Goal: Task Accomplishment & Management: Use online tool/utility

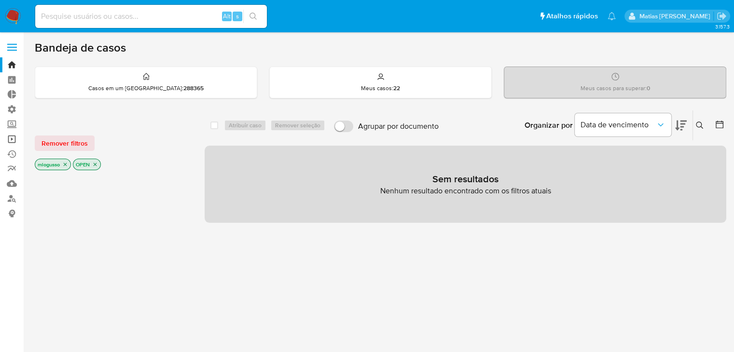
click at [14, 143] on link "Operações em massa" at bounding box center [57, 139] width 115 height 15
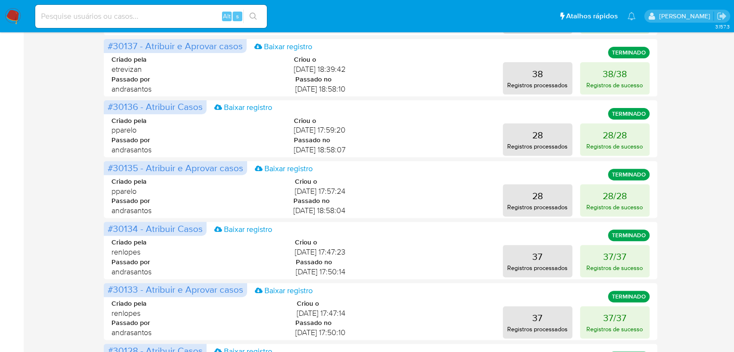
scroll to position [472, 0]
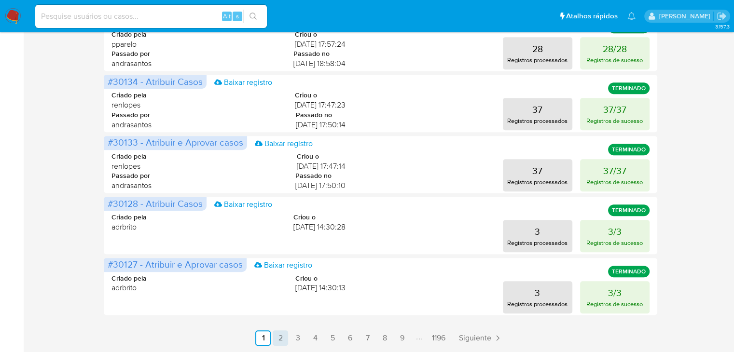
click at [281, 338] on link "2" at bounding box center [280, 338] width 15 height 15
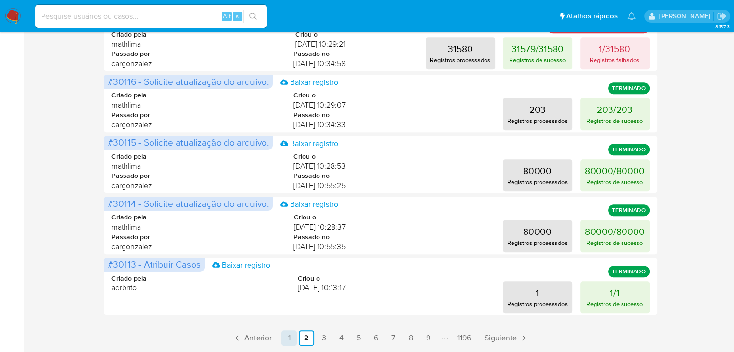
click at [291, 336] on link "1" at bounding box center [288, 338] width 15 height 15
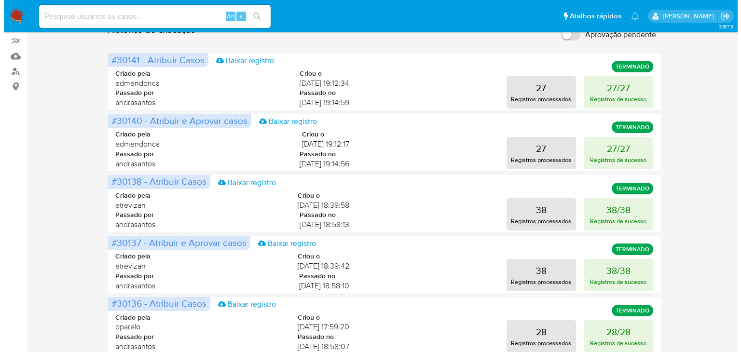
scroll to position [0, 0]
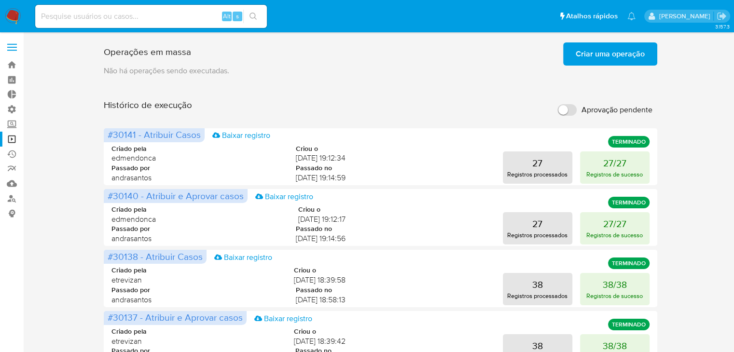
click at [596, 50] on span "Criar uma operação" at bounding box center [610, 53] width 69 height 21
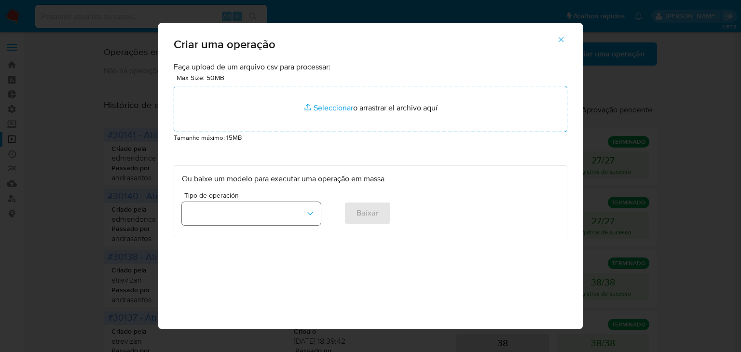
click at [305, 213] on icon "button" at bounding box center [310, 214] width 10 height 10
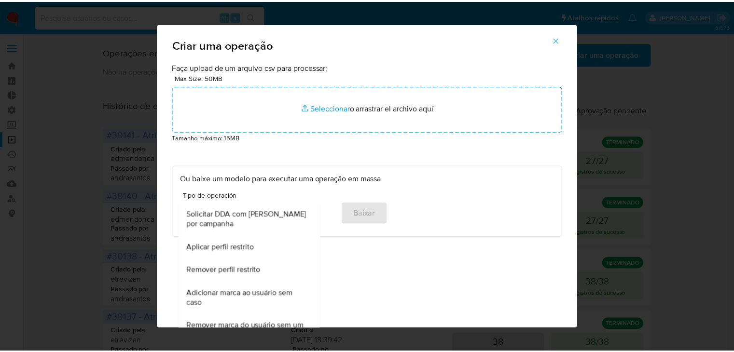
scroll to position [604, 0]
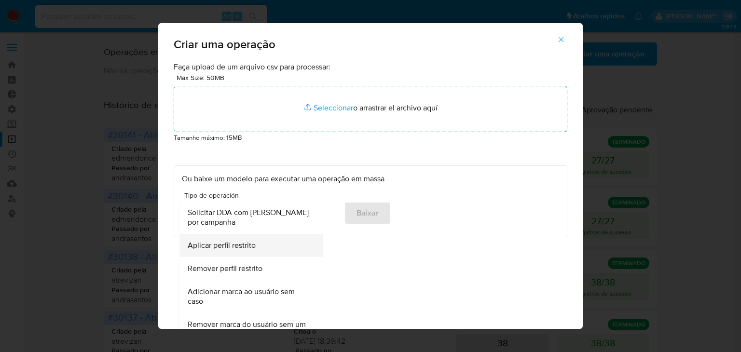
click at [264, 248] on div "Aplicar perfil restrito" at bounding box center [249, 245] width 122 height 23
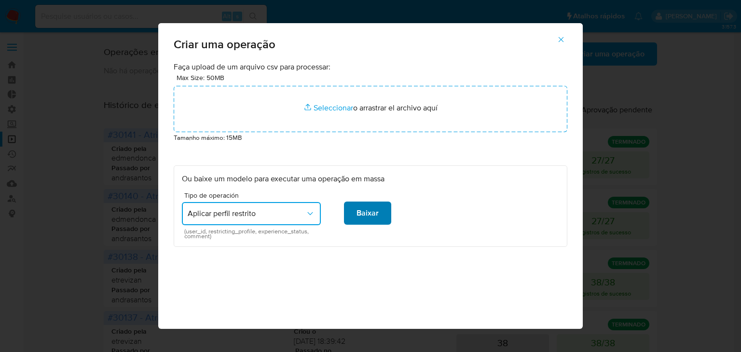
click at [365, 213] on span "Baixar" at bounding box center [368, 213] width 22 height 21
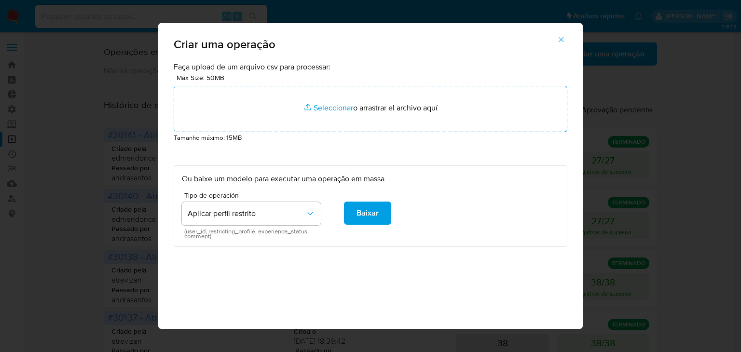
click at [564, 42] on icon "button" at bounding box center [561, 39] width 5 height 5
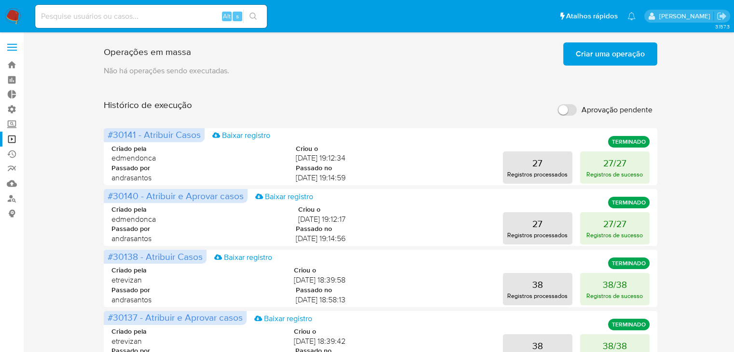
click at [582, 58] on span "Criar uma operação" at bounding box center [610, 53] width 69 height 21
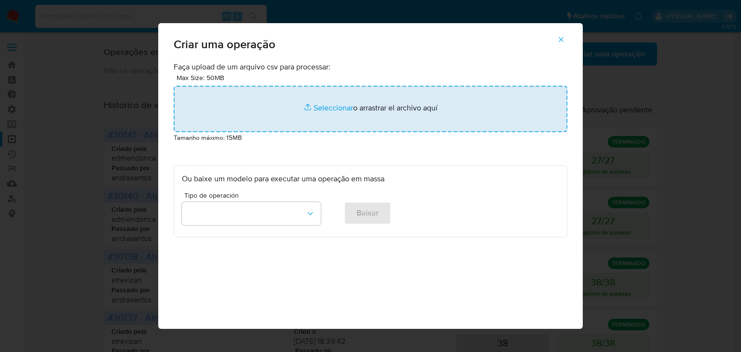
click at [331, 92] on input "file" at bounding box center [371, 109] width 394 height 46
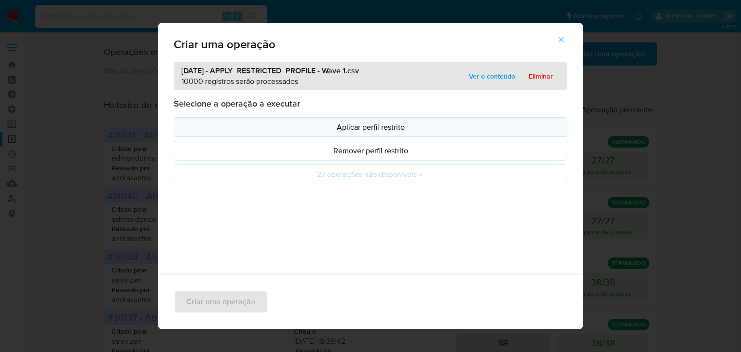
click at [367, 129] on p "Aplicar perfil restrito" at bounding box center [370, 127] width 377 height 11
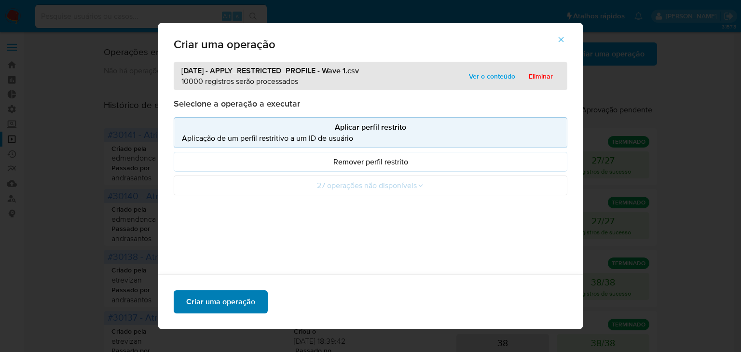
click at [259, 296] on button "Criar uma operação" at bounding box center [221, 302] width 94 height 23
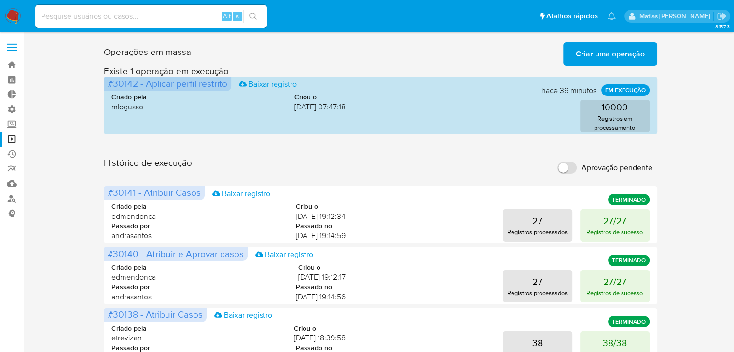
click at [136, 15] on input at bounding box center [151, 16] width 232 height 13
click at [147, 15] on input at bounding box center [151, 16] width 232 height 13
paste input "69631010"
type input "69631010"
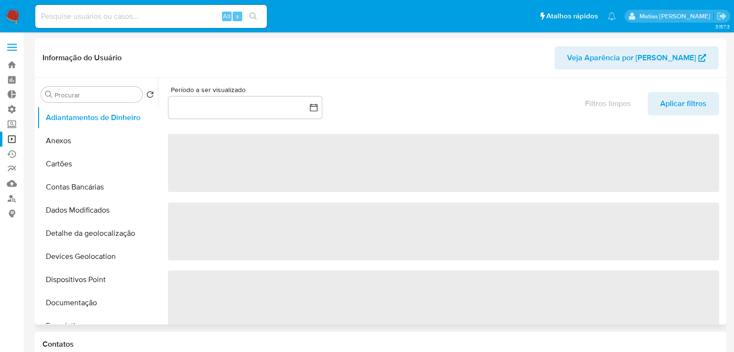
select select "10"
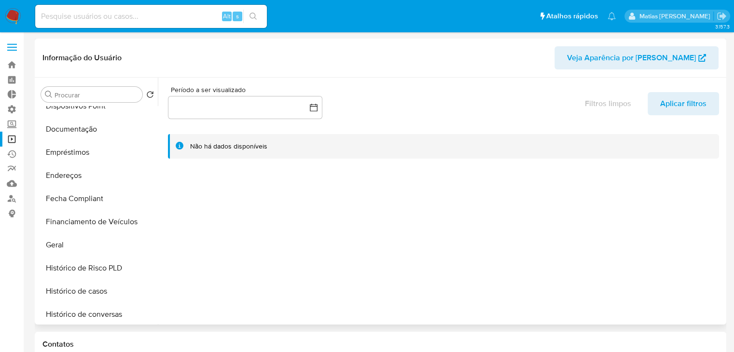
scroll to position [194, 0]
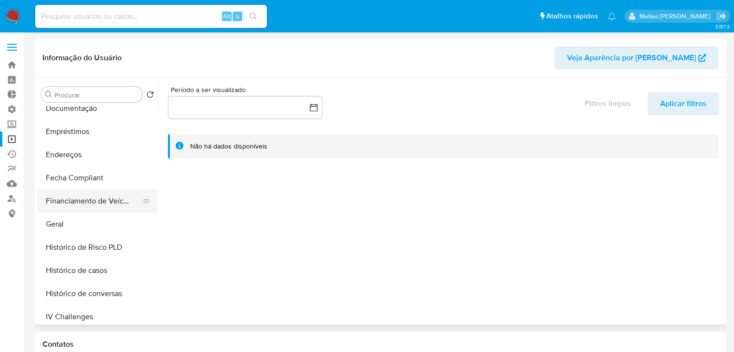
click at [118, 211] on button "Financiamento de Veículos" at bounding box center [93, 201] width 113 height 23
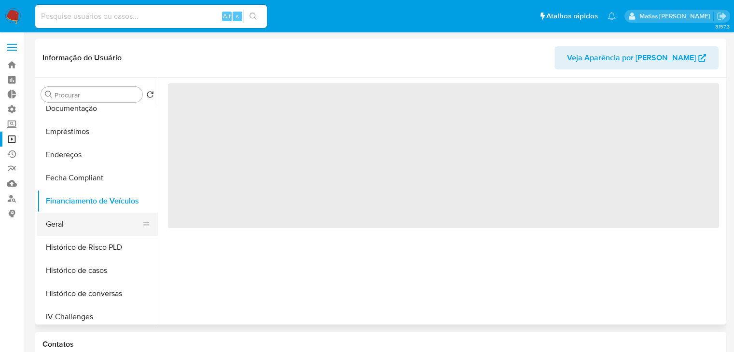
click at [118, 219] on button "Geral" at bounding box center [93, 224] width 113 height 23
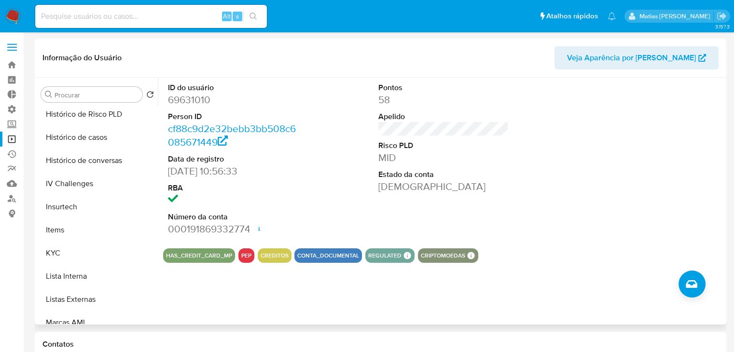
scroll to position [331, 0]
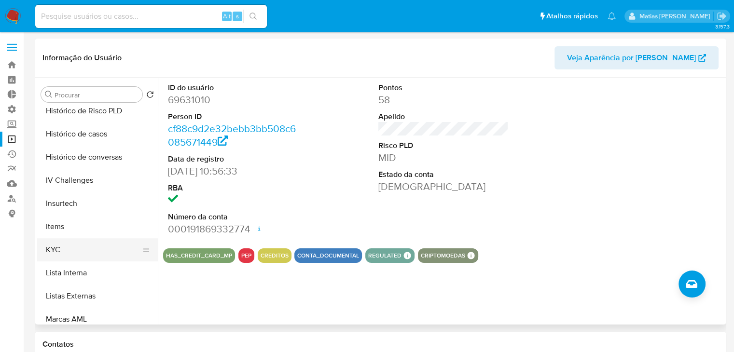
click at [115, 242] on button "KYC" at bounding box center [93, 249] width 113 height 23
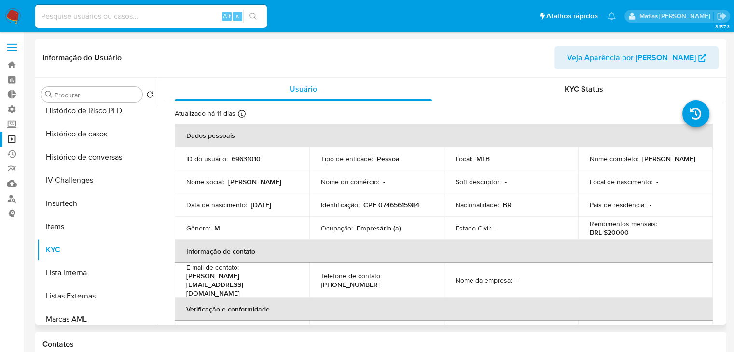
scroll to position [454, 0]
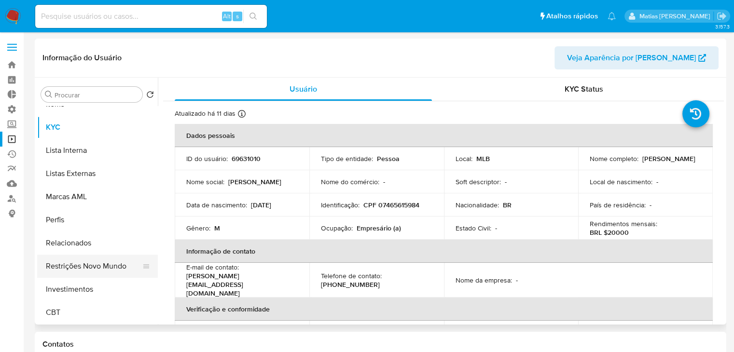
click at [91, 265] on button "Restrições Novo Mundo" at bounding box center [93, 266] width 113 height 23
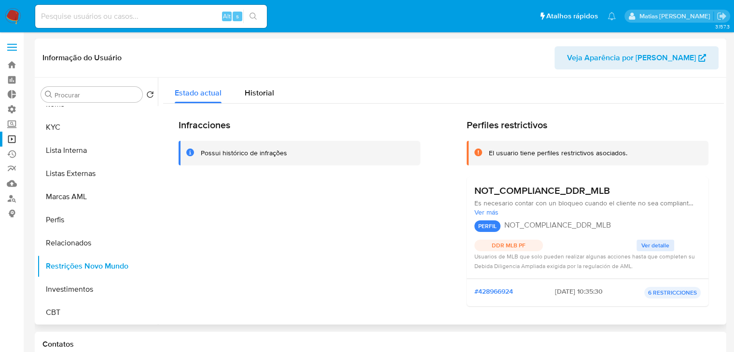
click at [502, 246] on p "DDR MLB PF" at bounding box center [508, 246] width 69 height 12
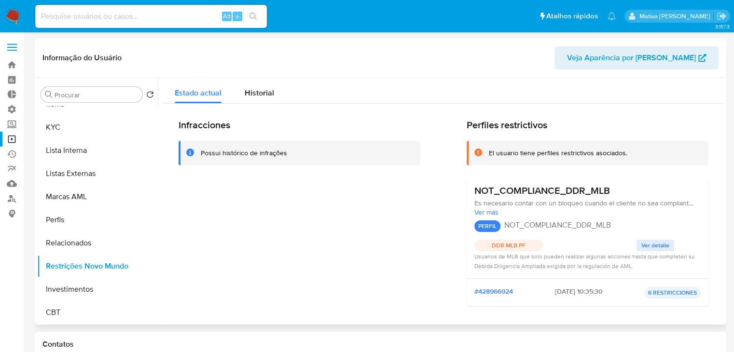
click at [590, 249] on div "PERFIL NOT_COMPLIANCE_DDR_MLB DDR MLB PF Ver detalle" at bounding box center [587, 234] width 226 height 35
click at [656, 244] on span "Ver detalle" at bounding box center [655, 246] width 28 height 10
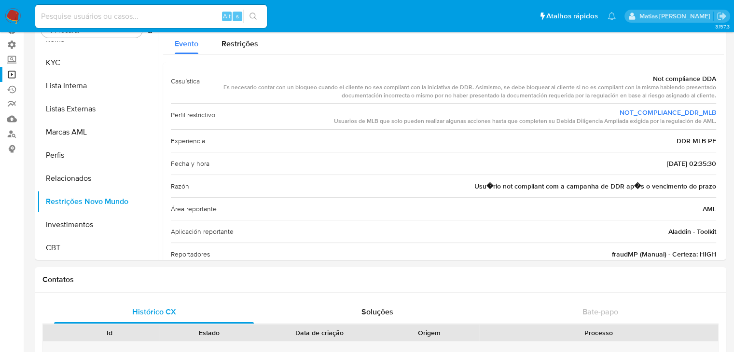
scroll to position [0, 0]
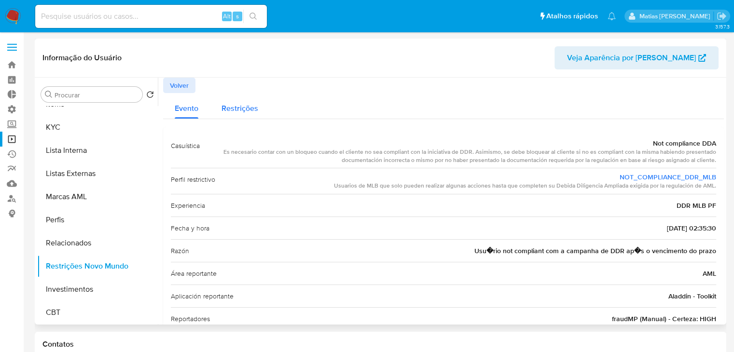
click at [253, 111] on span "Restrições" at bounding box center [240, 108] width 37 height 11
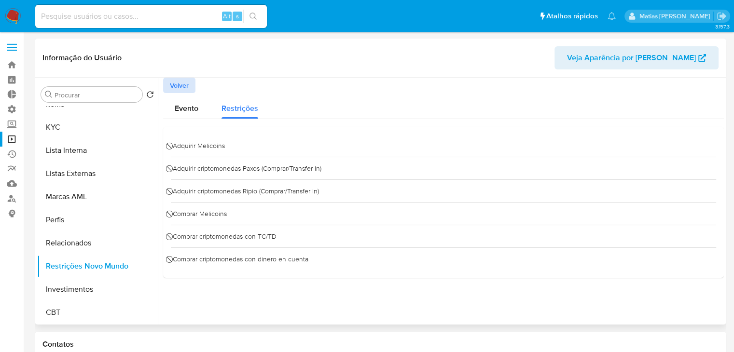
click at [181, 84] on span "Volver" at bounding box center [179, 86] width 19 height 14
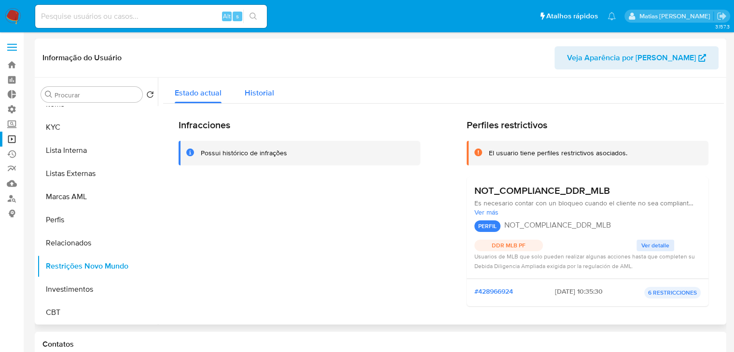
click at [264, 98] on span "Historial" at bounding box center [259, 92] width 29 height 11
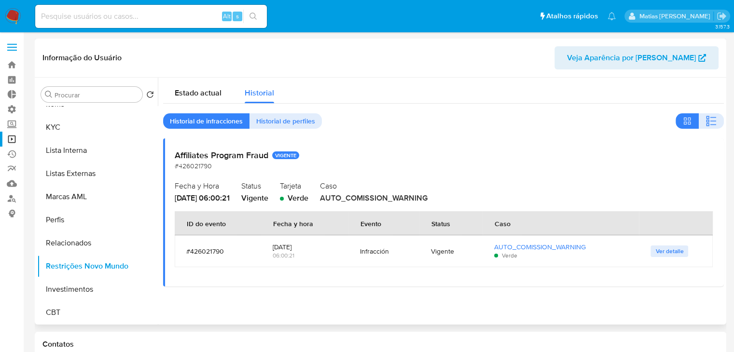
click at [292, 130] on div "Estado actual Historial Historial de infracciones Historial de perfiles Affilia…" at bounding box center [443, 182] width 561 height 209
click at [294, 121] on span "Historial de perfiles" at bounding box center [285, 121] width 59 height 14
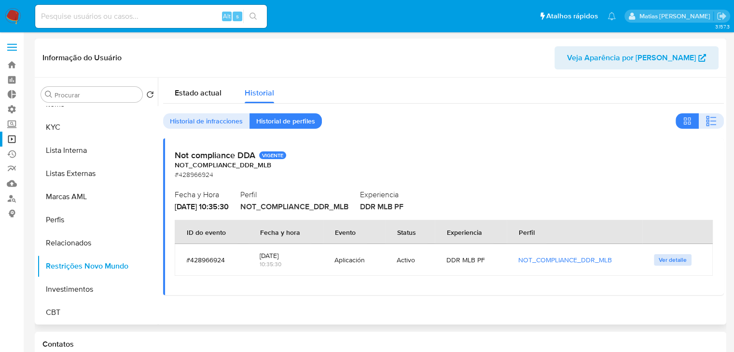
click at [659, 262] on span "Ver detalle" at bounding box center [673, 260] width 28 height 10
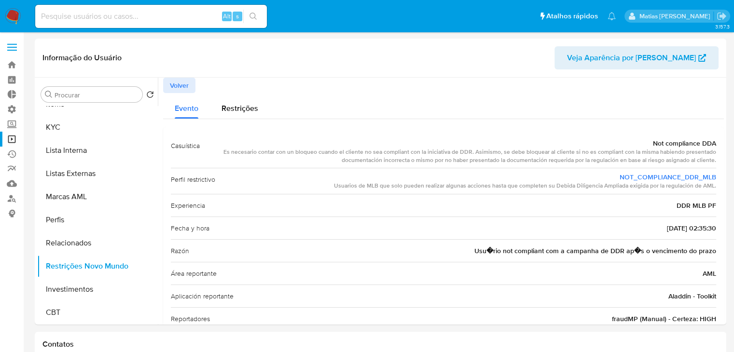
drag, startPoint x: 728, startPoint y: 248, endPoint x: 727, endPoint y: 269, distance: 21.3
click at [183, 82] on span "Volver" at bounding box center [179, 86] width 19 height 14
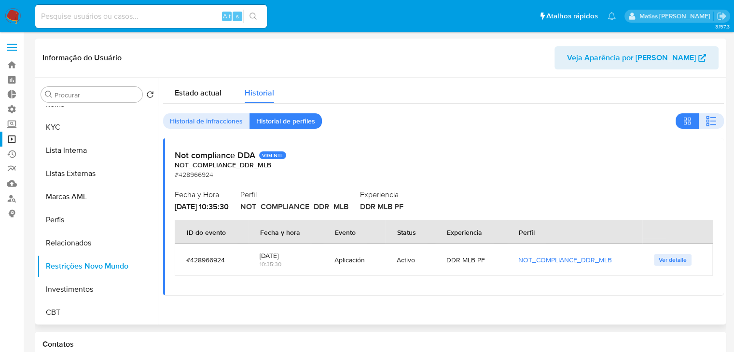
click at [125, 17] on input at bounding box center [151, 16] width 232 height 13
paste input "34467911"
type input "34467911"
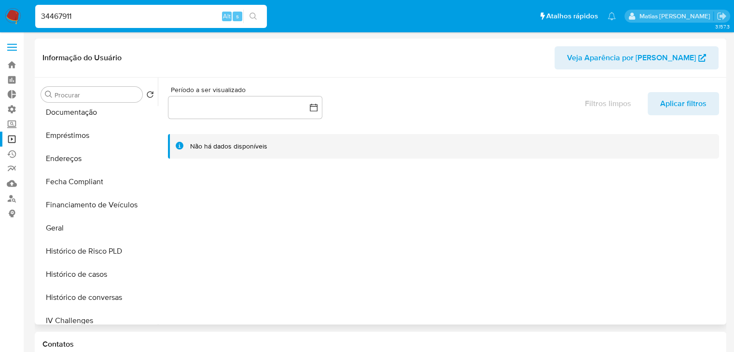
scroll to position [195, 0]
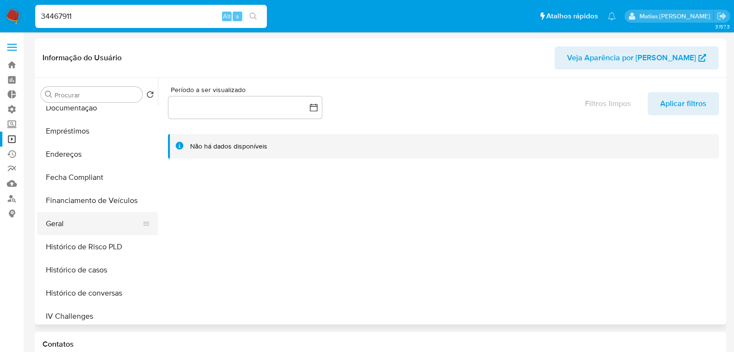
select select "10"
click at [125, 228] on button "Geral" at bounding box center [93, 223] width 113 height 23
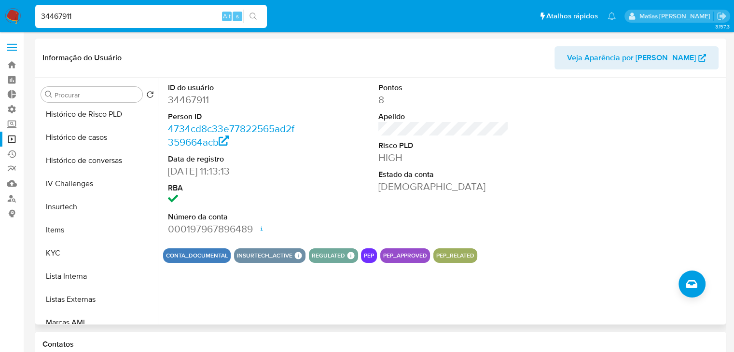
scroll to position [329, 0]
click at [113, 255] on button "KYC" at bounding box center [93, 252] width 113 height 23
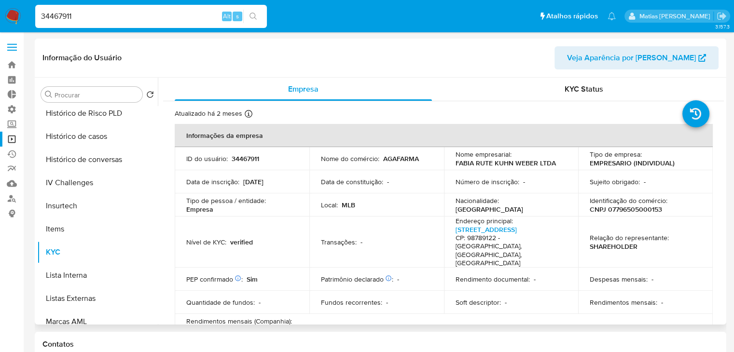
scroll to position [454, 0]
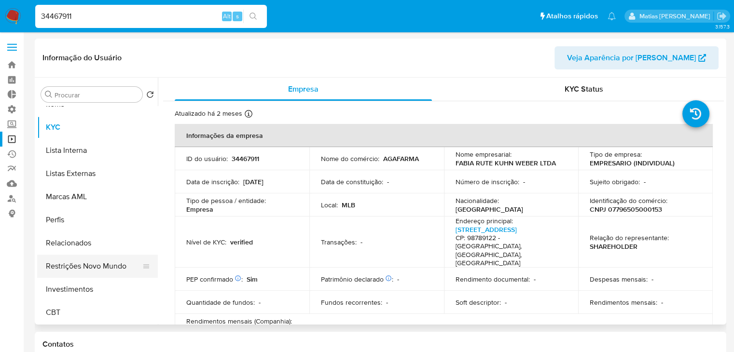
click at [105, 267] on button "Restrições Novo Mundo" at bounding box center [93, 266] width 113 height 23
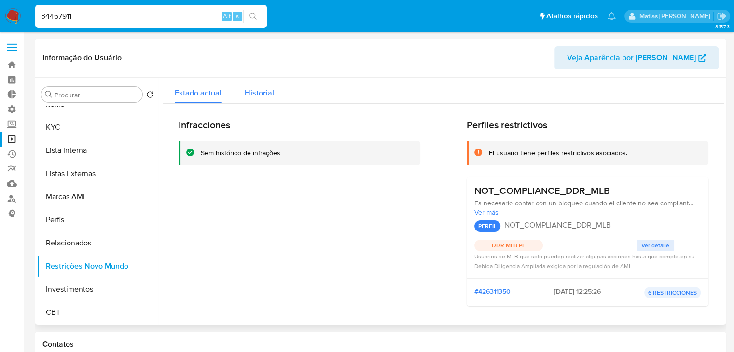
click at [273, 93] on button "Historial" at bounding box center [259, 91] width 53 height 26
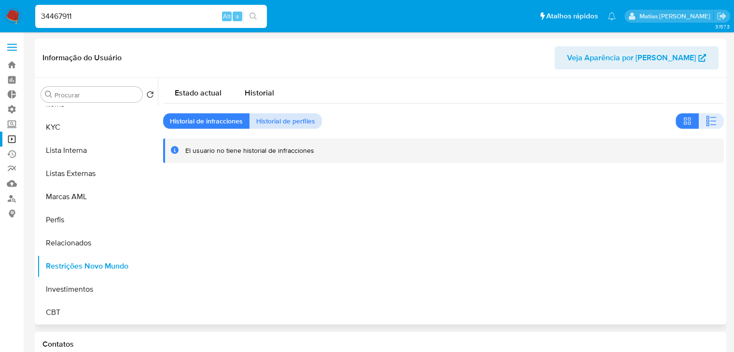
click at [286, 120] on span "Historial de perfiles" at bounding box center [285, 121] width 59 height 14
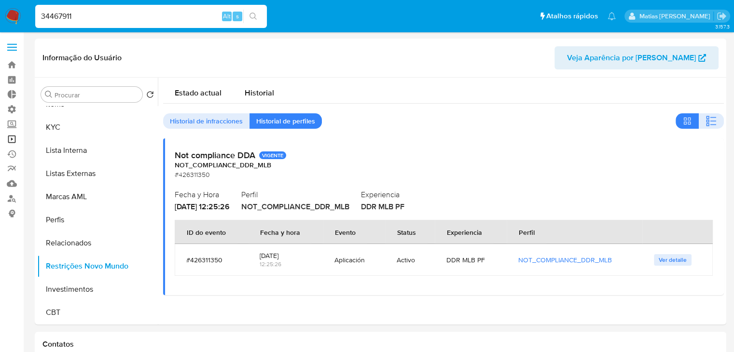
click at [12, 138] on link "Operações em massa" at bounding box center [57, 139] width 115 height 15
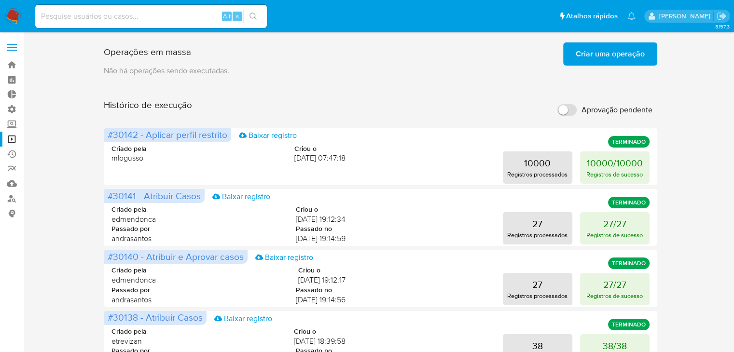
click at [642, 56] on span "Criar uma operação" at bounding box center [610, 53] width 69 height 21
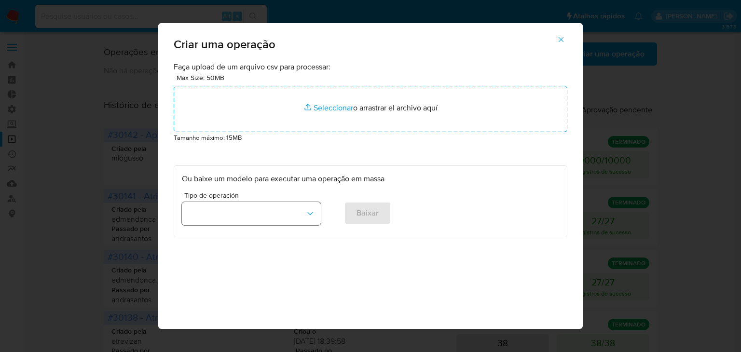
click at [305, 211] on icon "button" at bounding box center [310, 214] width 10 height 10
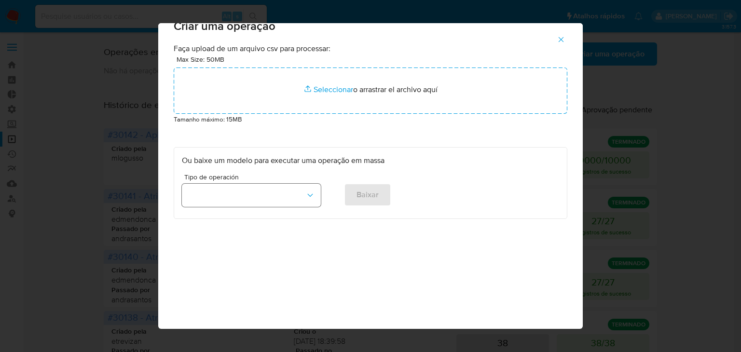
click at [284, 200] on button "button" at bounding box center [251, 195] width 139 height 23
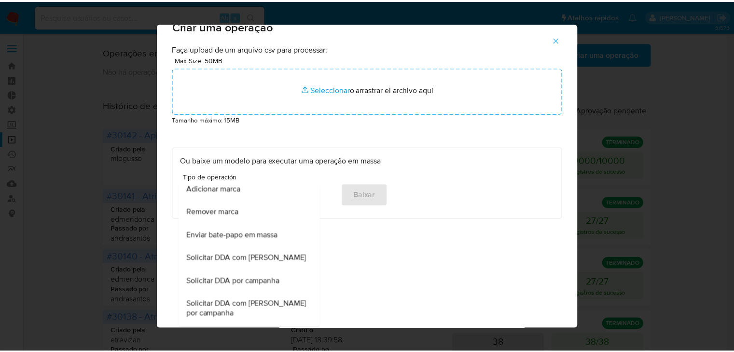
scroll to position [604, 0]
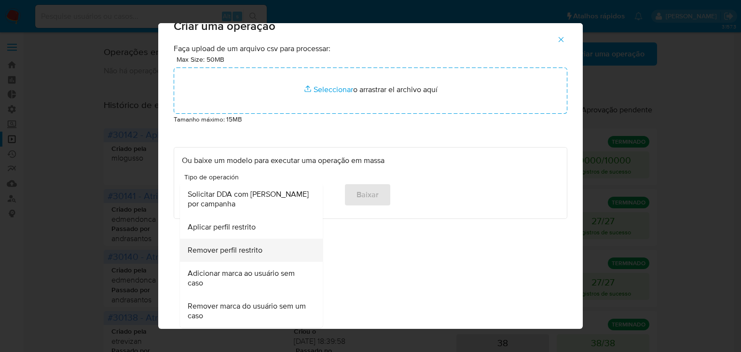
click at [254, 249] on span "Remover perfil restrito" at bounding box center [225, 251] width 75 height 10
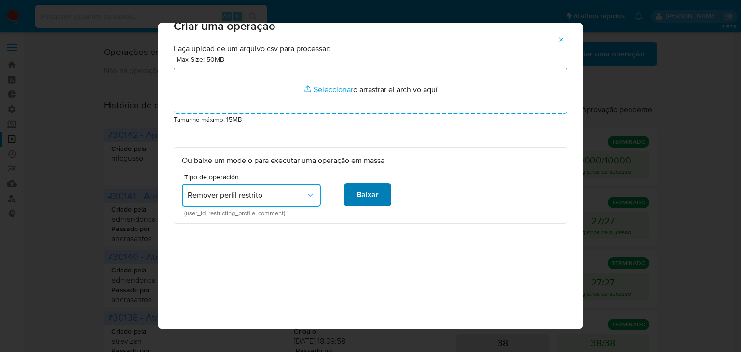
click at [376, 192] on button "Baixar" at bounding box center [367, 194] width 47 height 23
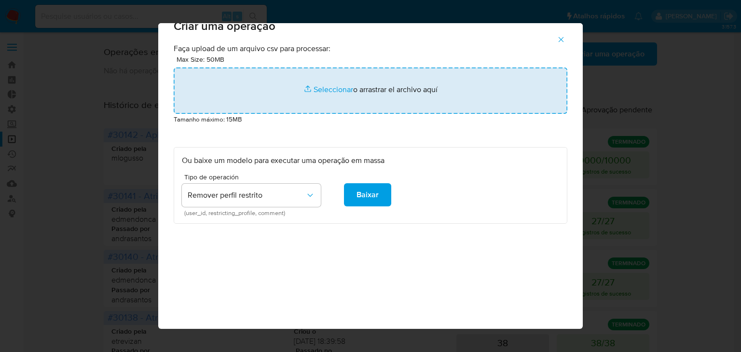
click at [324, 92] on input "file" at bounding box center [371, 91] width 394 height 46
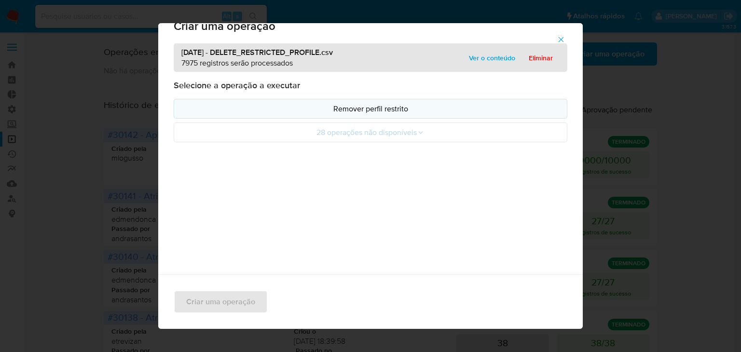
click at [306, 111] on p "Remover perfil restrito" at bounding box center [370, 108] width 377 height 11
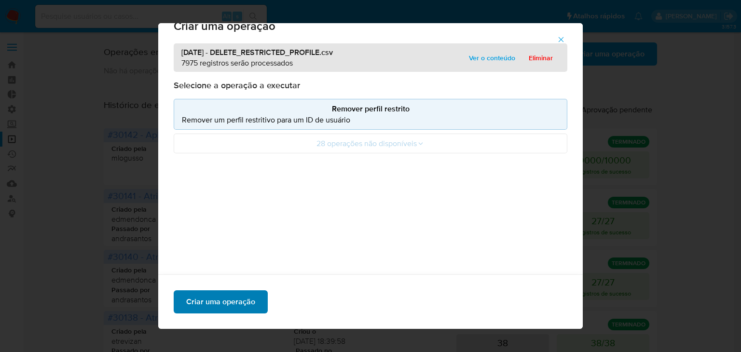
click at [253, 308] on button "Criar uma operação" at bounding box center [221, 302] width 94 height 23
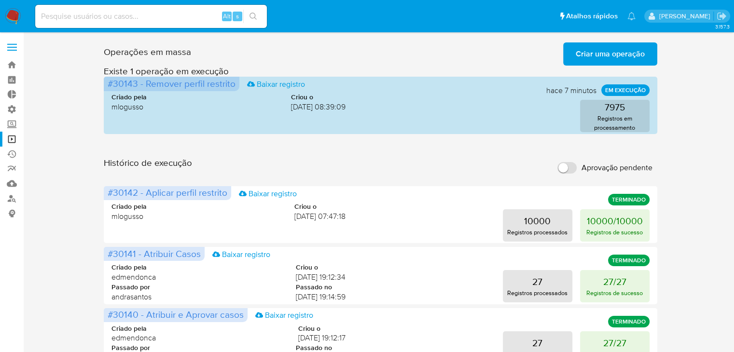
click at [593, 49] on span "Criar uma operação" at bounding box center [610, 53] width 69 height 21
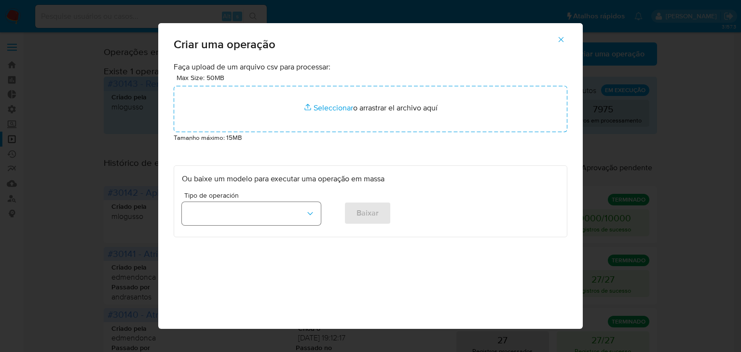
click at [301, 214] on button "button" at bounding box center [251, 213] width 139 height 23
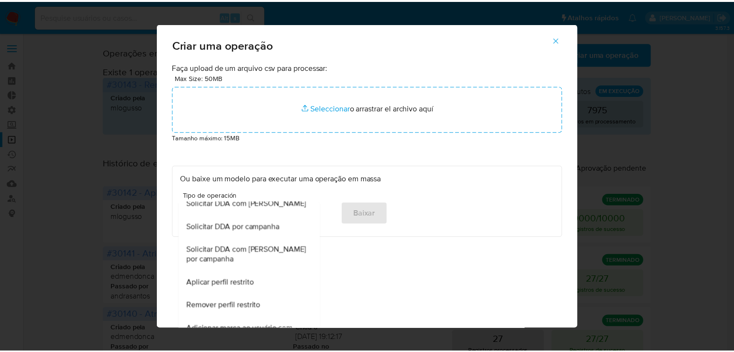
scroll to position [604, 0]
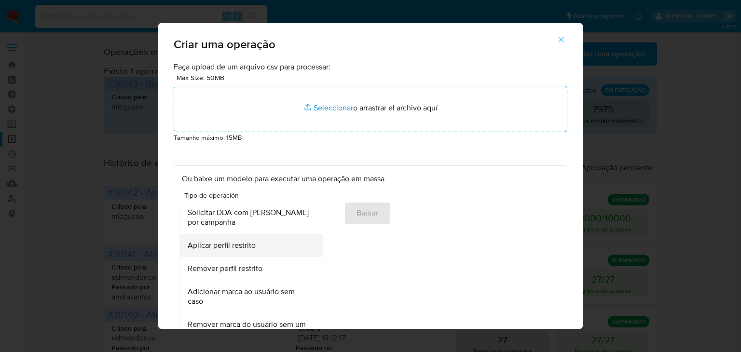
click at [258, 248] on div "Aplicar perfil restrito" at bounding box center [249, 245] width 122 height 23
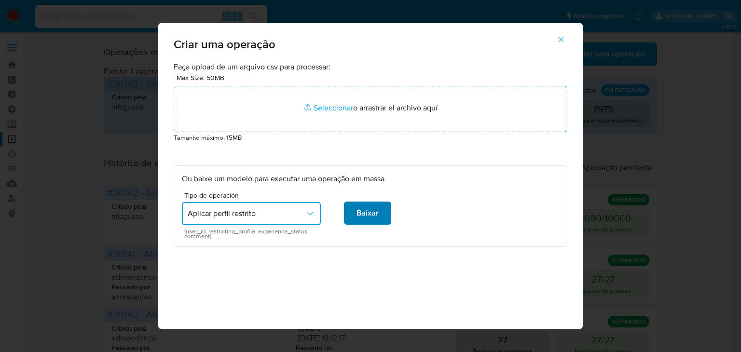
click at [361, 209] on span "Baixar" at bounding box center [368, 213] width 22 height 21
click at [357, 214] on span "Baixar" at bounding box center [368, 213] width 22 height 21
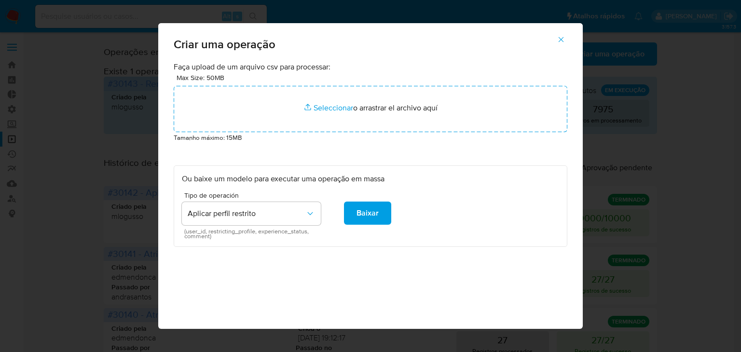
click at [566, 43] on icon "button" at bounding box center [561, 39] width 9 height 9
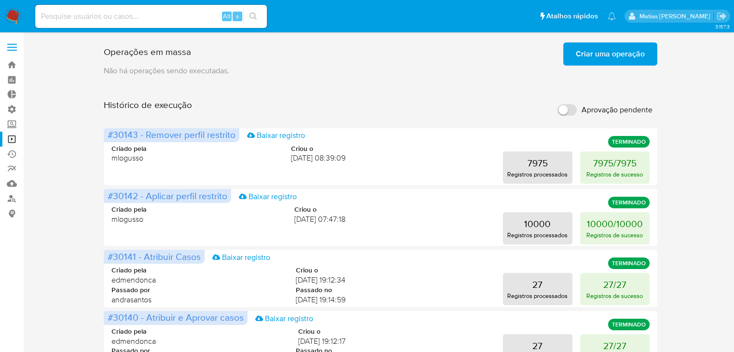
click at [607, 60] on span "Criar uma operação" at bounding box center [610, 53] width 69 height 21
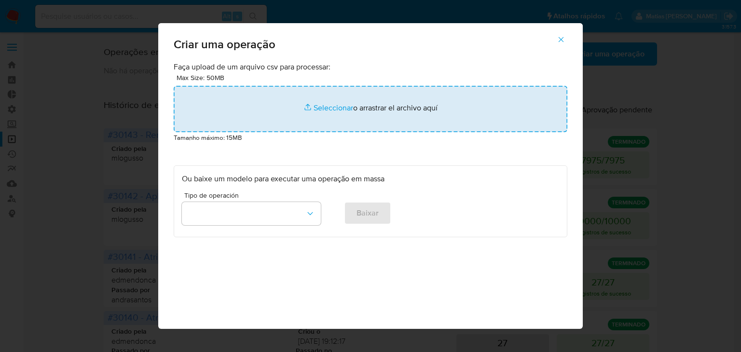
click at [336, 107] on input "file" at bounding box center [371, 109] width 394 height 46
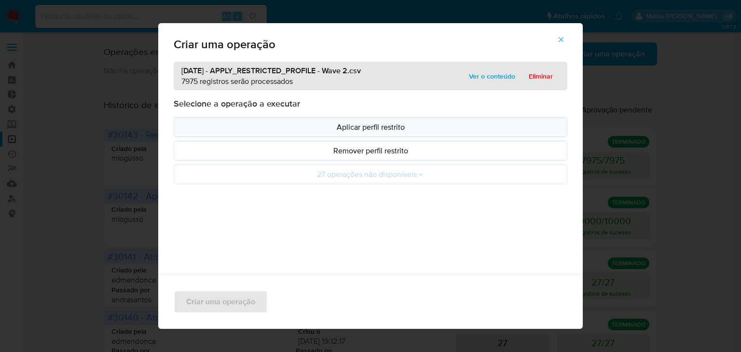
click at [377, 130] on p "Aplicar perfil restrito" at bounding box center [370, 127] width 377 height 11
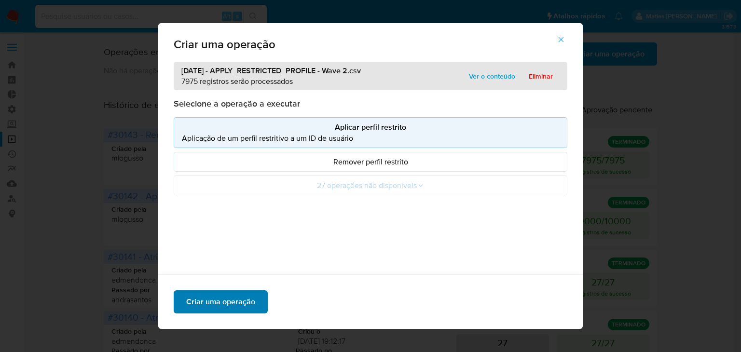
click at [252, 309] on button "Criar uma operação" at bounding box center [221, 302] width 94 height 23
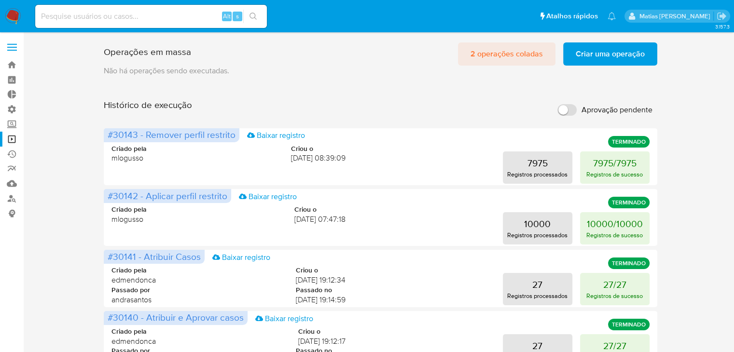
click at [518, 51] on span "2 operações coladas" at bounding box center [507, 53] width 72 height 21
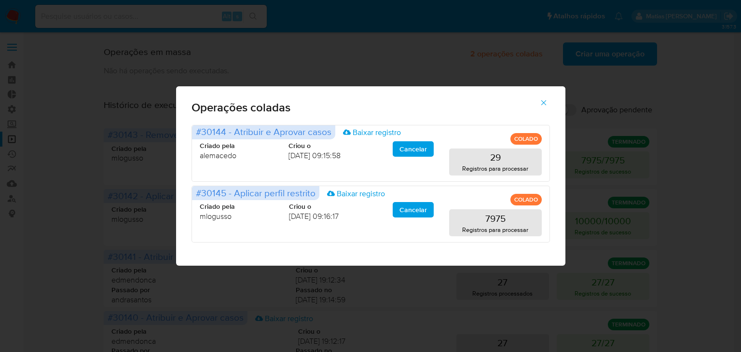
click at [427, 53] on div "Operações coladas #30144 - Atribuir e Aprovar casos Baixar registro COLADO Cria…" at bounding box center [370, 176] width 741 height 352
click at [542, 100] on icon "button" at bounding box center [544, 102] width 9 height 9
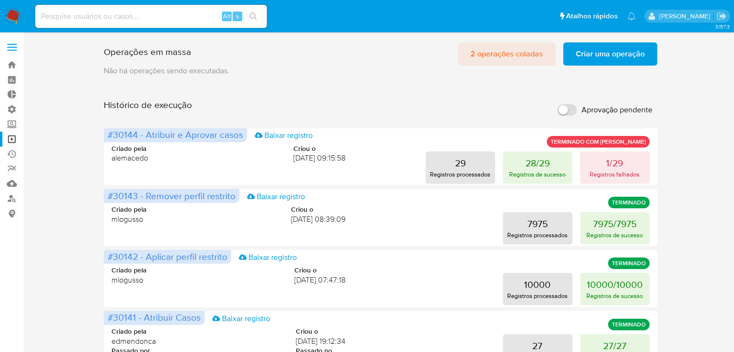
click at [473, 55] on span "2 operações coladas" at bounding box center [507, 53] width 72 height 21
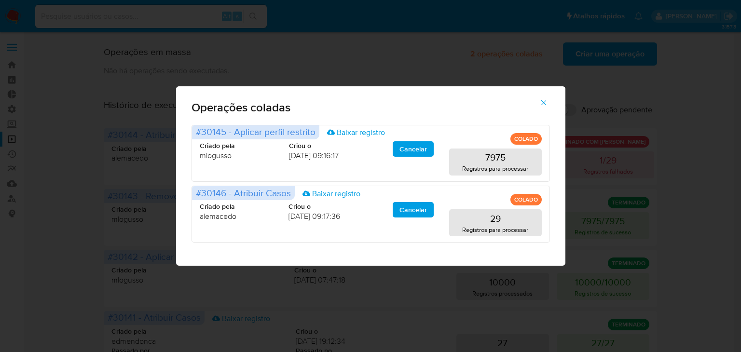
click at [543, 106] on icon "button" at bounding box center [544, 102] width 9 height 9
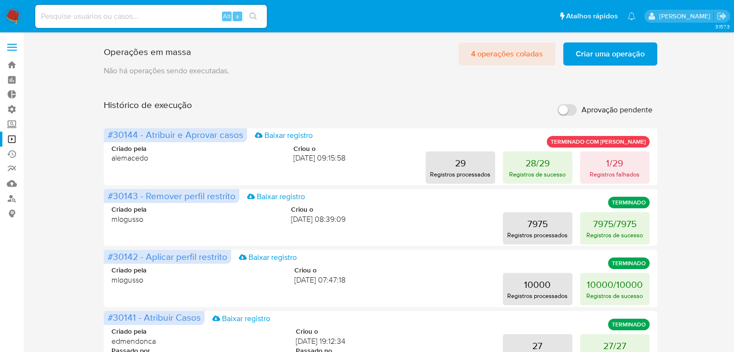
click at [487, 51] on span "4 operações coladas" at bounding box center [507, 53] width 72 height 21
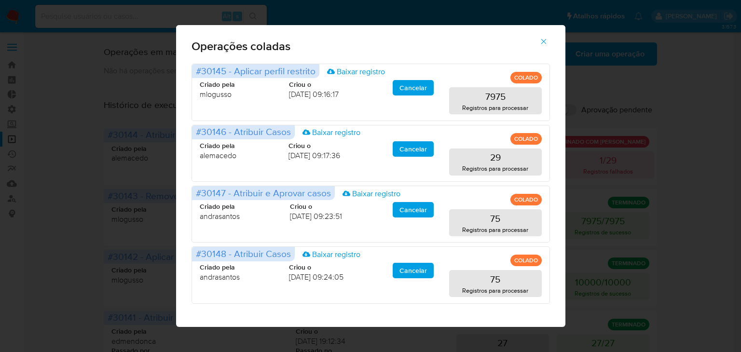
click at [542, 44] on icon "button" at bounding box center [544, 41] width 9 height 9
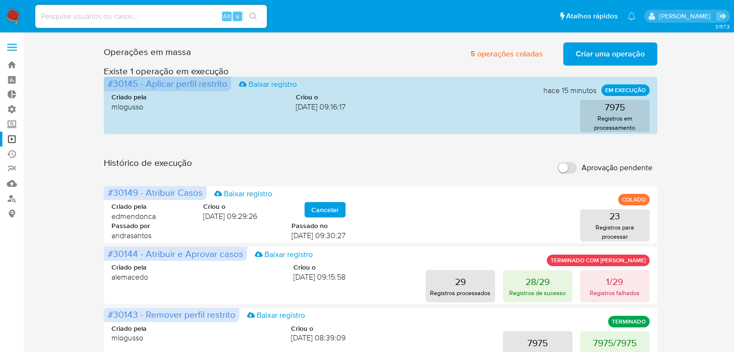
click at [375, 62] on div "Operações em massa 5 operações coladas Criar uma operação Só pode haver no máxi…" at bounding box center [380, 52] width 553 height 27
click at [488, 57] on span "5 operações coladas" at bounding box center [507, 53] width 72 height 21
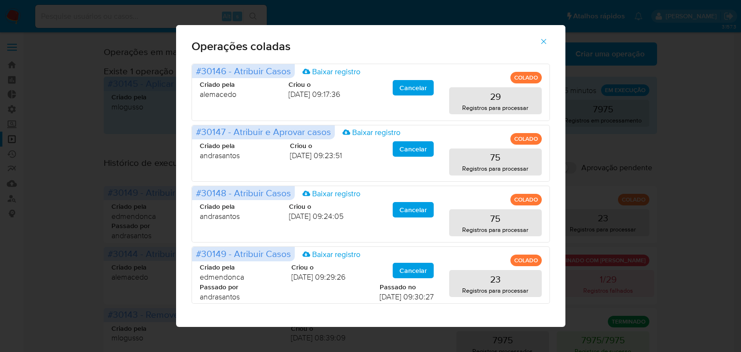
click at [547, 40] on icon "button" at bounding box center [544, 41] width 9 height 9
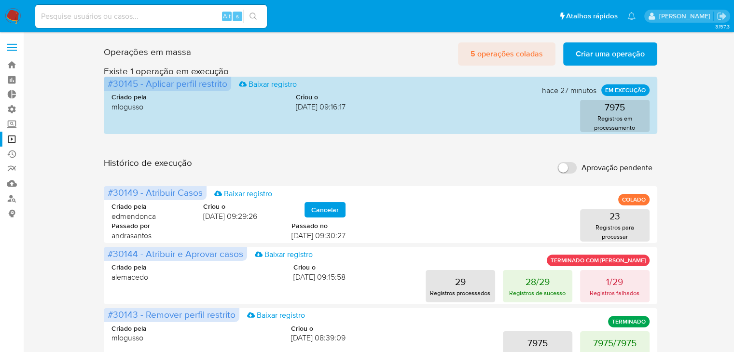
click at [499, 56] on span "5 operações coladas" at bounding box center [507, 53] width 72 height 21
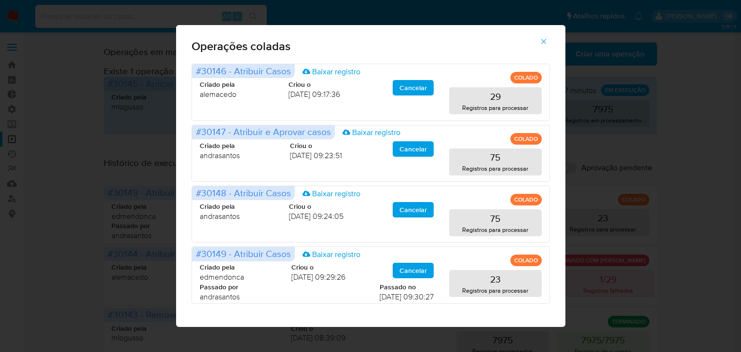
click at [544, 39] on icon "button" at bounding box center [544, 41] width 9 height 9
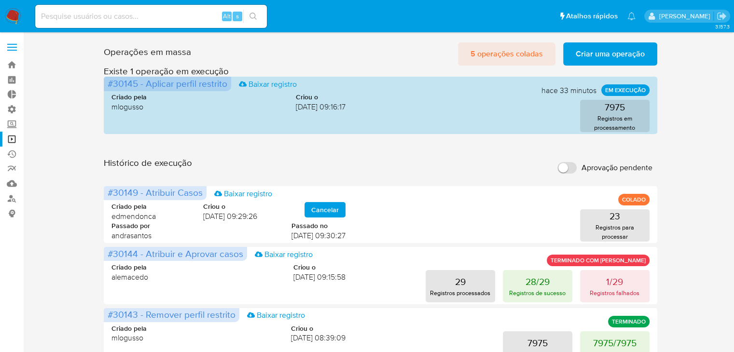
click at [506, 51] on span "5 operações coladas" at bounding box center [507, 53] width 72 height 21
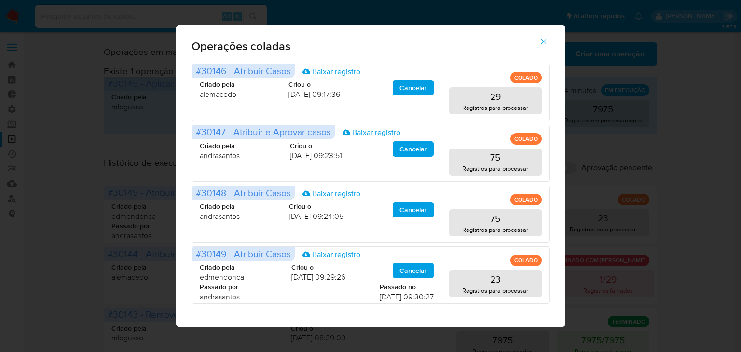
click at [544, 40] on icon "button" at bounding box center [544, 41] width 9 height 9
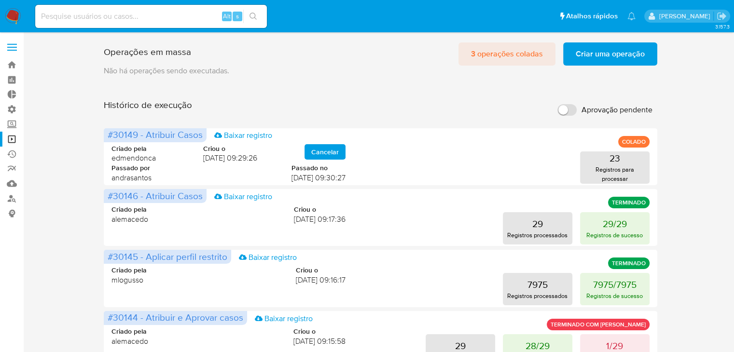
click at [533, 55] on span "3 operações coladas" at bounding box center [507, 53] width 72 height 21
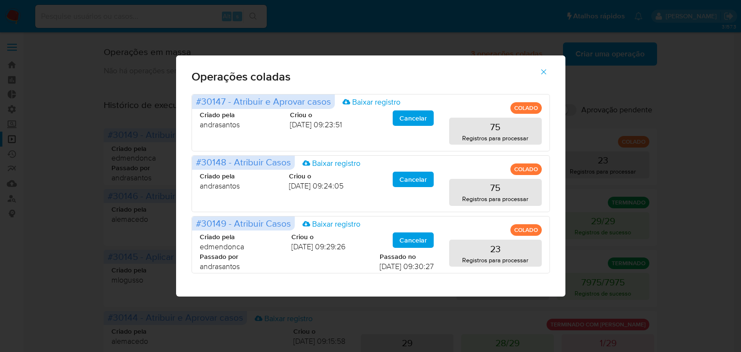
click at [544, 72] on icon "button" at bounding box center [544, 72] width 9 height 9
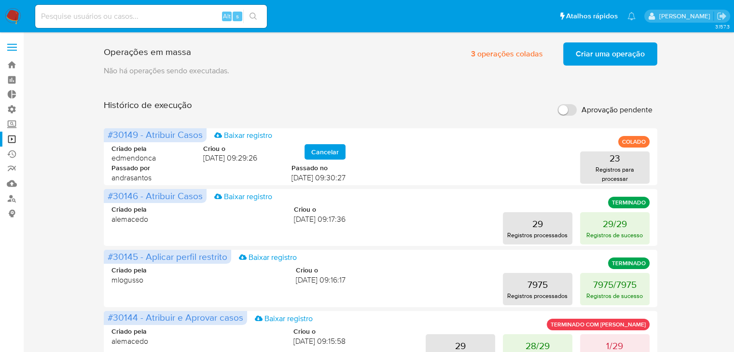
click at [581, 58] on span "Criar uma operação" at bounding box center [610, 53] width 69 height 21
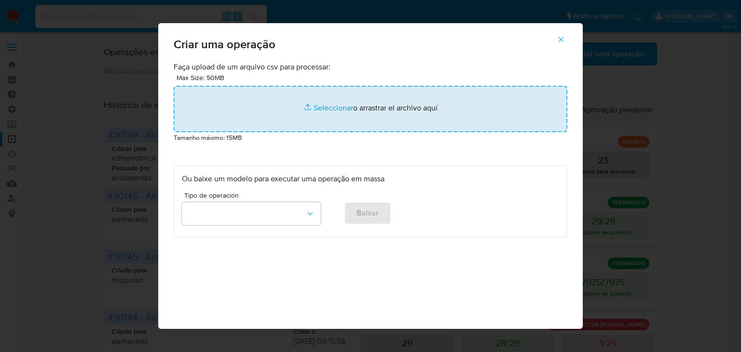
click at [322, 105] on input "file" at bounding box center [371, 109] width 394 height 46
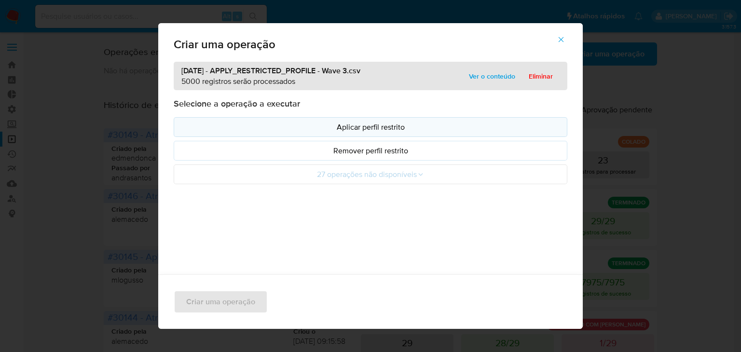
click at [222, 125] on p "Aplicar perfil restrito" at bounding box center [370, 127] width 377 height 11
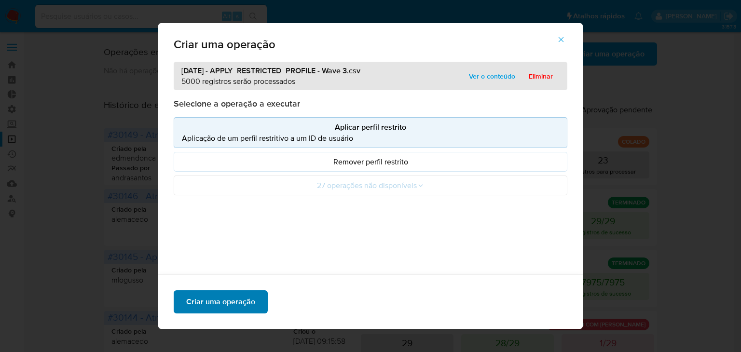
click at [230, 299] on span "Criar uma operação" at bounding box center [220, 301] width 69 height 21
click at [499, 72] on span "Ver o conteúdo" at bounding box center [492, 76] width 46 height 14
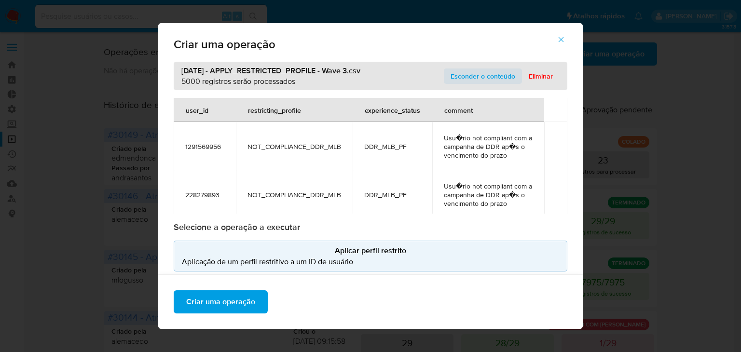
click at [498, 79] on span "Esconder o conteúdo" at bounding box center [483, 76] width 65 height 14
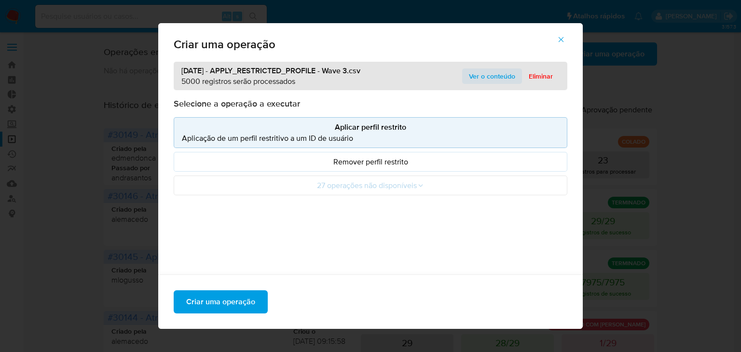
click at [498, 79] on span "Ver o conteúdo" at bounding box center [492, 76] width 46 height 14
click at [493, 79] on span "Ver o conteúdo" at bounding box center [492, 76] width 46 height 14
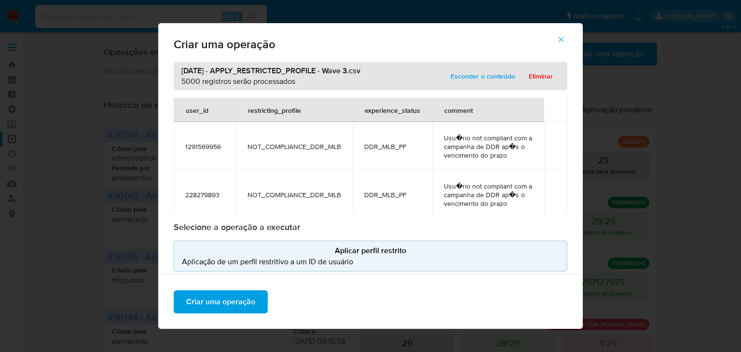
click at [566, 42] on icon "button" at bounding box center [561, 39] width 9 height 9
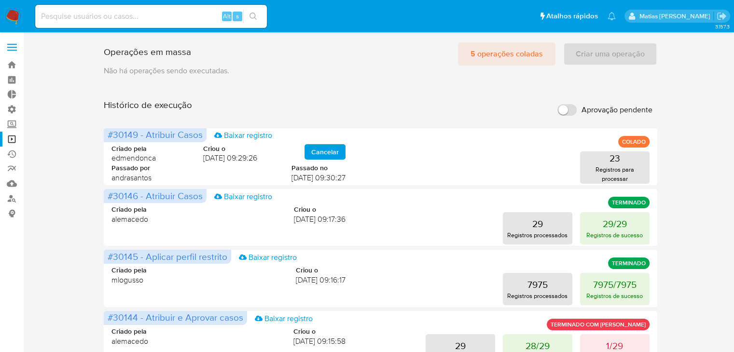
click at [489, 55] on span "5 operações coladas" at bounding box center [507, 53] width 72 height 21
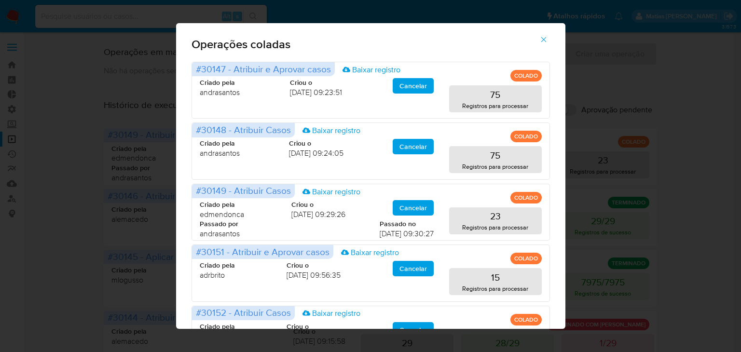
click at [548, 37] on icon "button" at bounding box center [544, 39] width 9 height 9
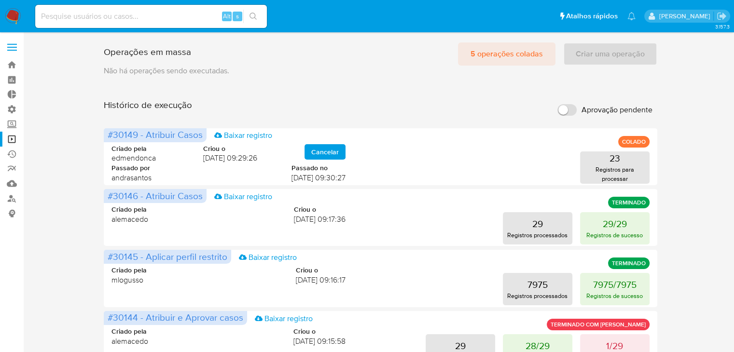
click at [518, 54] on span "5 operações coladas" at bounding box center [507, 53] width 72 height 21
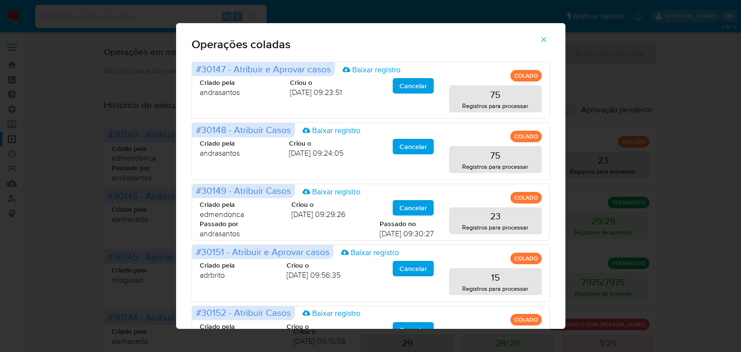
click at [548, 41] on icon "button" at bounding box center [544, 39] width 9 height 9
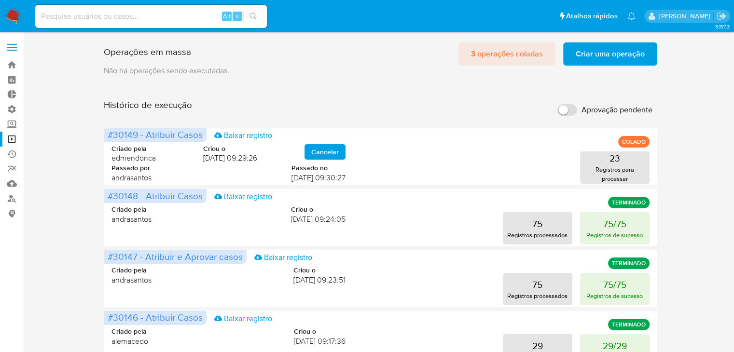
click at [491, 57] on span "3 operações coladas" at bounding box center [507, 53] width 72 height 21
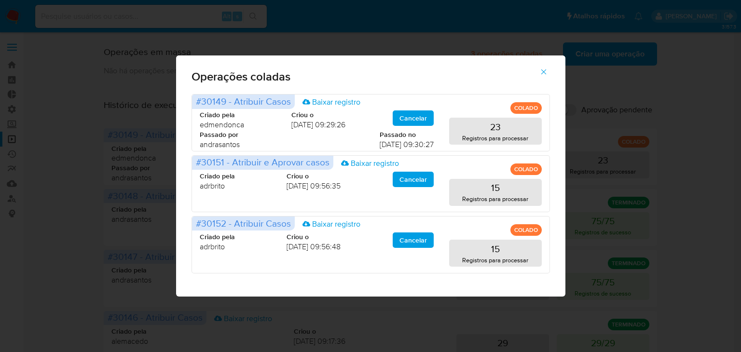
click at [542, 76] on span "button" at bounding box center [544, 71] width 9 height 21
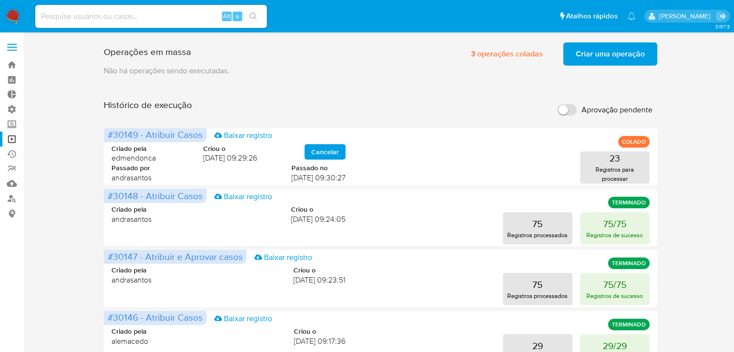
click at [612, 58] on span "Criar uma operação" at bounding box center [610, 53] width 69 height 21
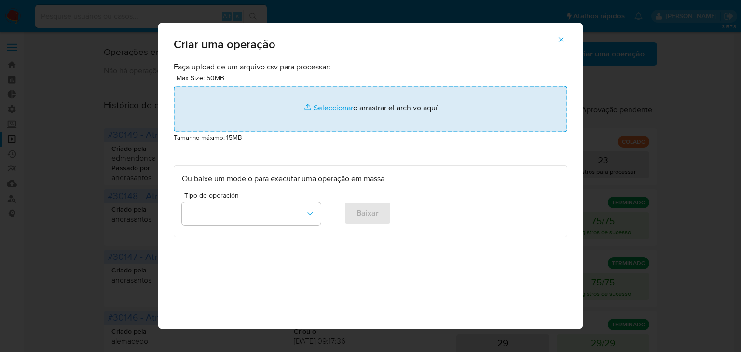
click at [307, 111] on input "file" at bounding box center [371, 109] width 394 height 46
click at [340, 98] on input "file" at bounding box center [371, 109] width 394 height 46
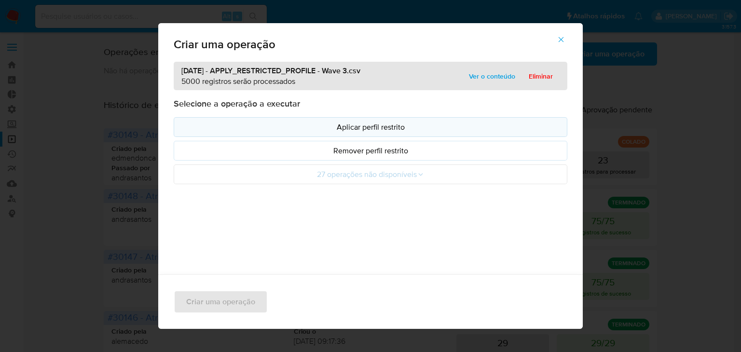
click at [342, 122] on p "Aplicar perfil restrito" at bounding box center [370, 127] width 377 height 11
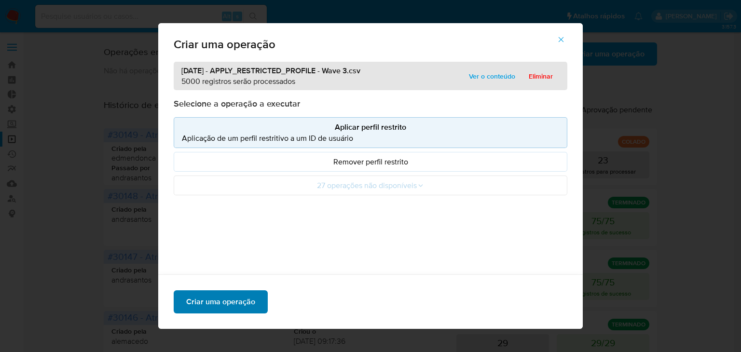
click at [236, 295] on span "Criar uma operação" at bounding box center [220, 301] width 69 height 21
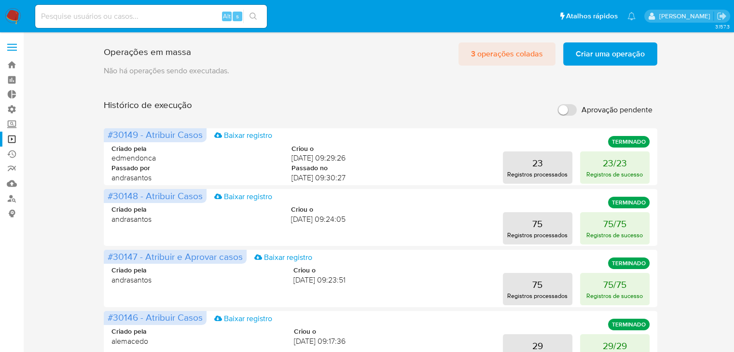
click at [501, 50] on span "3 operações coladas" at bounding box center [507, 53] width 72 height 21
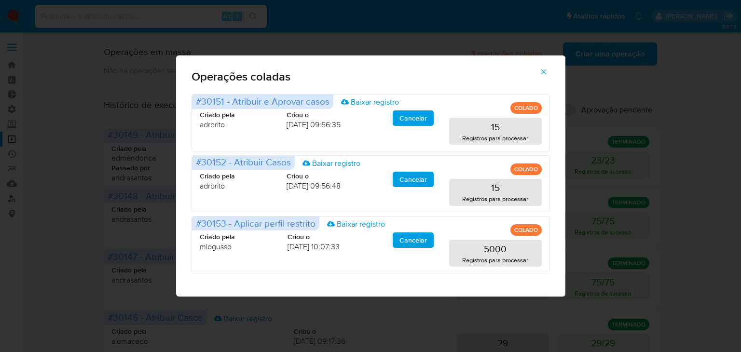
click at [542, 72] on icon "button" at bounding box center [544, 72] width 9 height 9
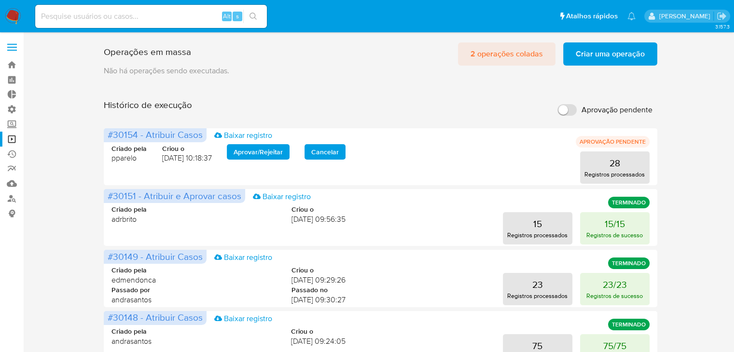
click at [486, 52] on span "2 operações coladas" at bounding box center [507, 53] width 72 height 21
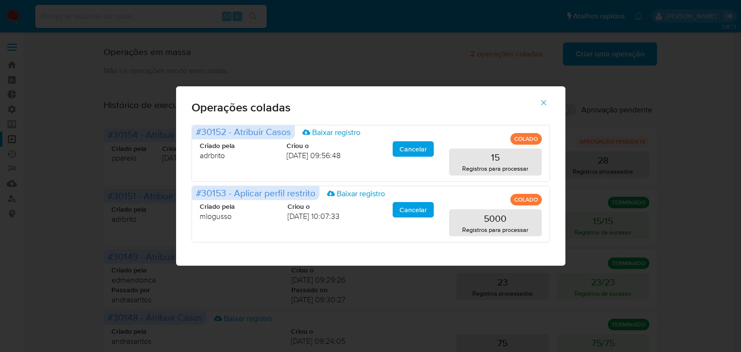
click at [543, 105] on icon "button" at bounding box center [544, 102] width 9 height 9
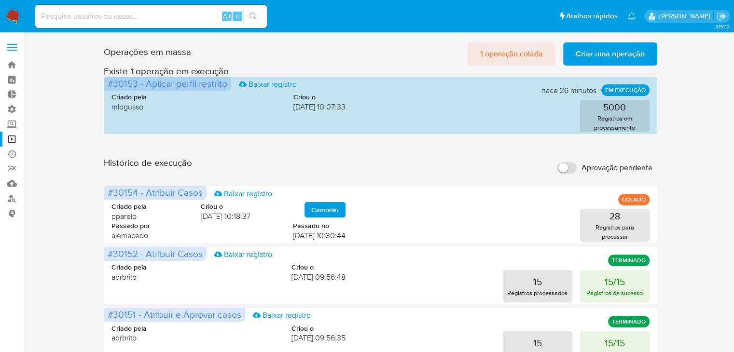
click at [498, 48] on span "1 operação colada" at bounding box center [511, 53] width 63 height 21
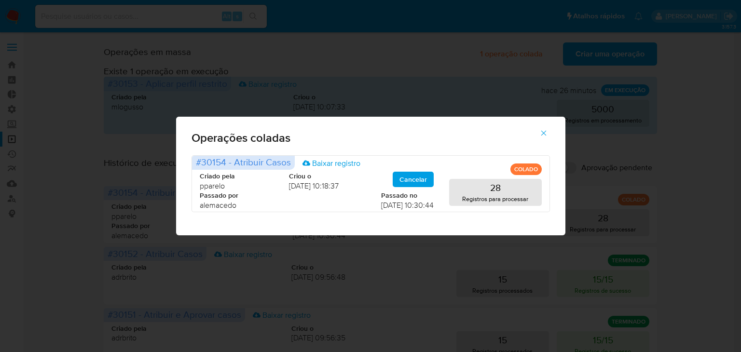
click at [541, 133] on icon "button" at bounding box center [544, 133] width 9 height 9
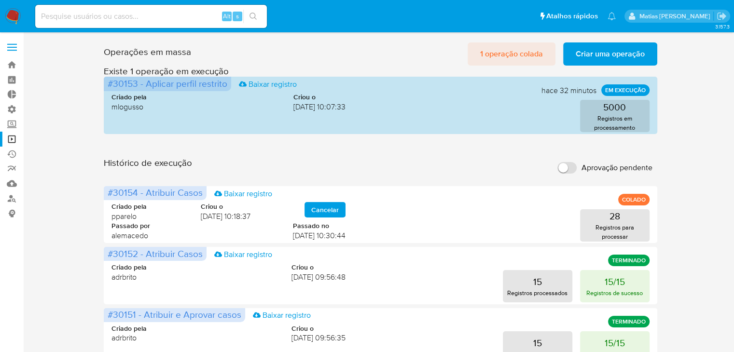
click at [523, 51] on span "1 operação colada" at bounding box center [511, 53] width 63 height 21
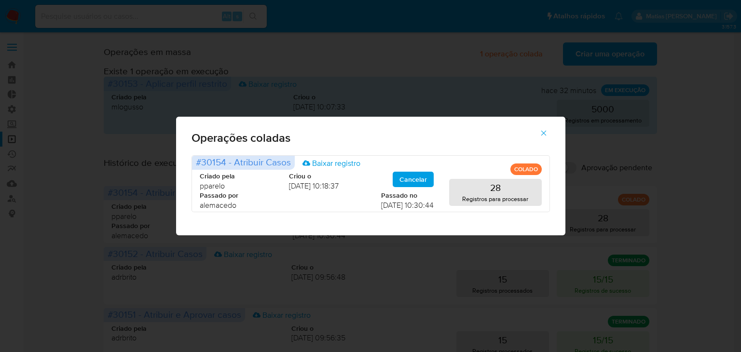
click at [543, 134] on icon "button" at bounding box center [544, 133] width 9 height 9
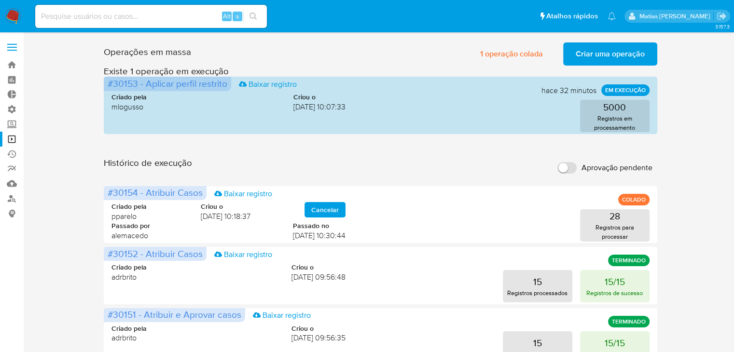
drag, startPoint x: 543, startPoint y: 134, endPoint x: 208, endPoint y: -38, distance: 376.4
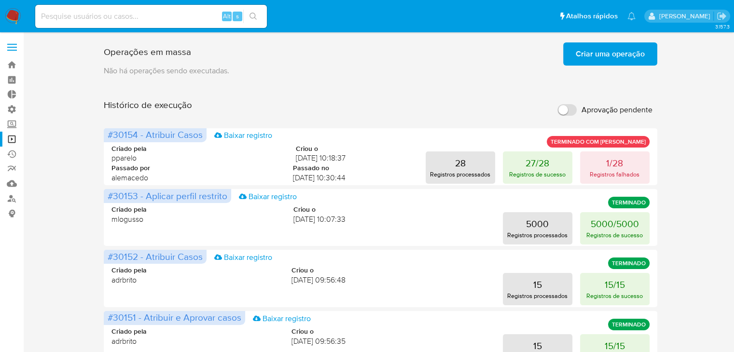
click at [593, 63] on span "Criar uma operação" at bounding box center [610, 53] width 69 height 21
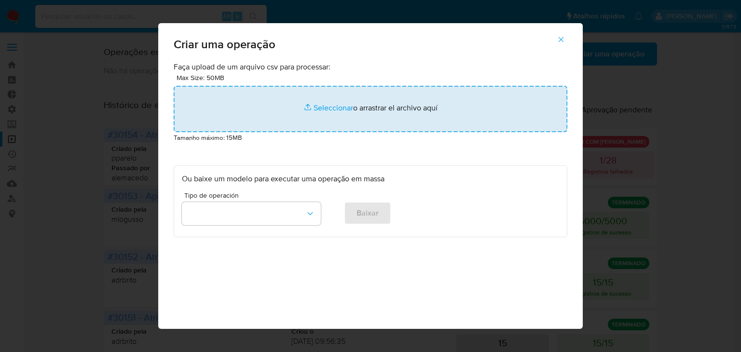
click at [328, 111] on input "file" at bounding box center [371, 109] width 394 height 46
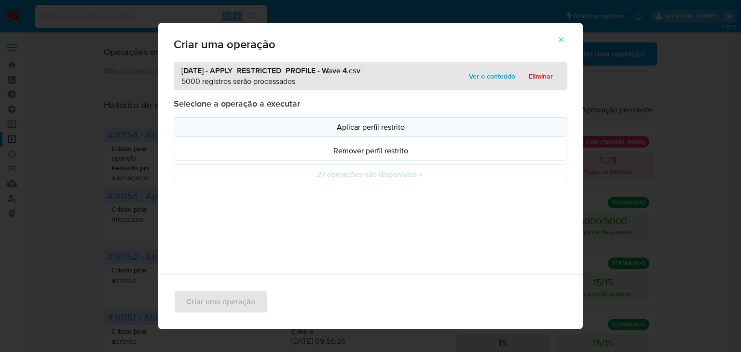
click at [244, 123] on p "Aplicar perfil restrito" at bounding box center [370, 127] width 377 height 11
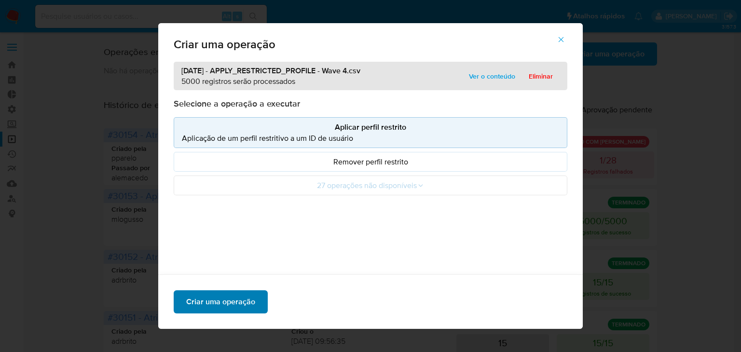
click at [246, 305] on span "Criar uma operação" at bounding box center [220, 301] width 69 height 21
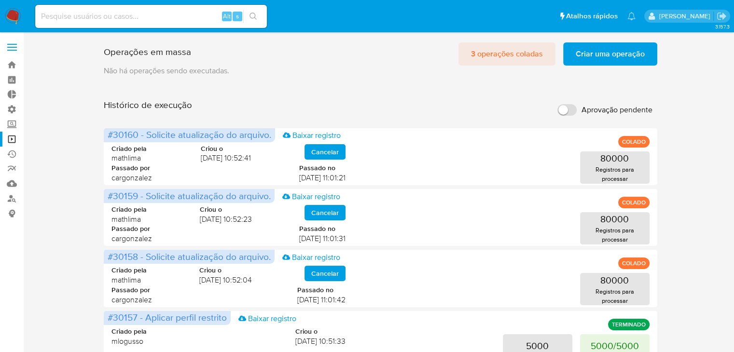
click at [511, 59] on span "3 operações coladas" at bounding box center [507, 53] width 72 height 21
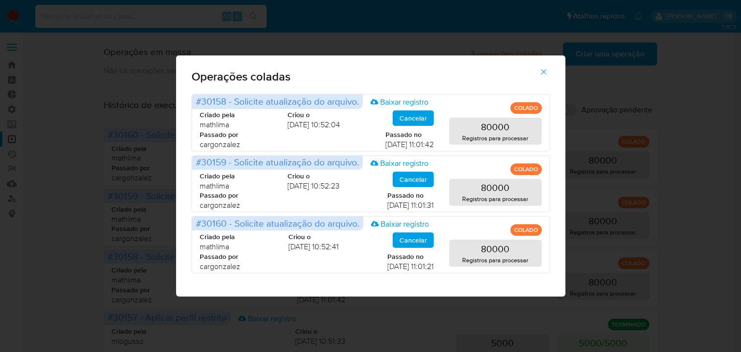
click at [544, 70] on icon "button" at bounding box center [544, 72] width 9 height 9
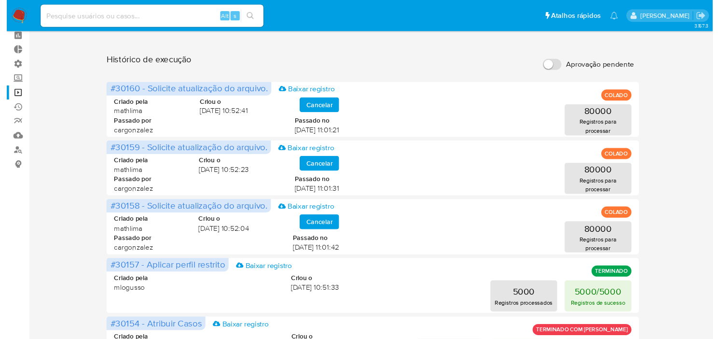
scroll to position [34, 0]
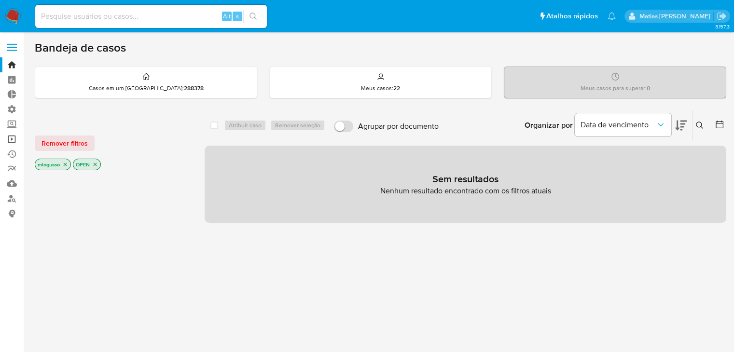
click at [12, 143] on link "Operações em massa" at bounding box center [57, 139] width 115 height 15
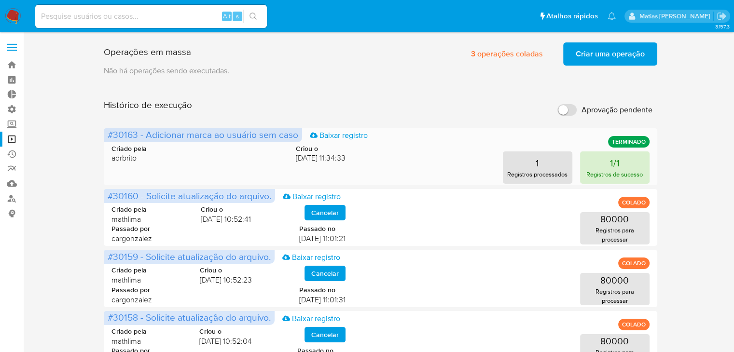
click at [631, 165] on button "1/1 Registros de sucesso" at bounding box center [614, 168] width 69 height 32
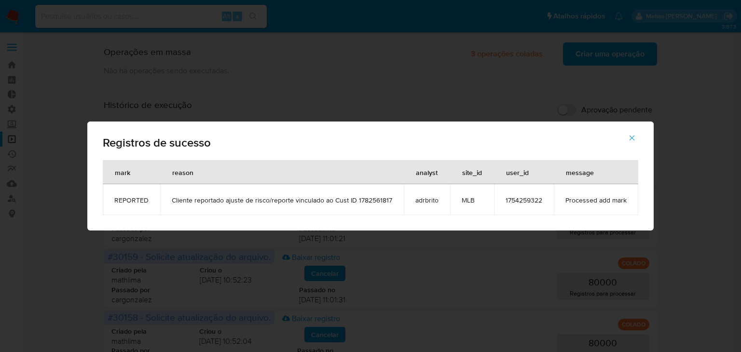
click at [336, 29] on div "Registros de sucesso mark reason analyst site_id user_id message REPORTED Clien…" at bounding box center [370, 176] width 741 height 352
click at [630, 135] on icon "button" at bounding box center [632, 138] width 9 height 9
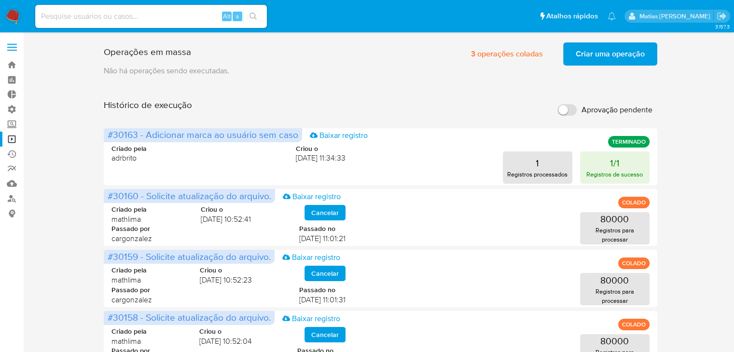
drag, startPoint x: 732, startPoint y: 82, endPoint x: 466, endPoint y: 1, distance: 278.5
click at [489, 56] on span "3 operações coladas" at bounding box center [507, 53] width 72 height 21
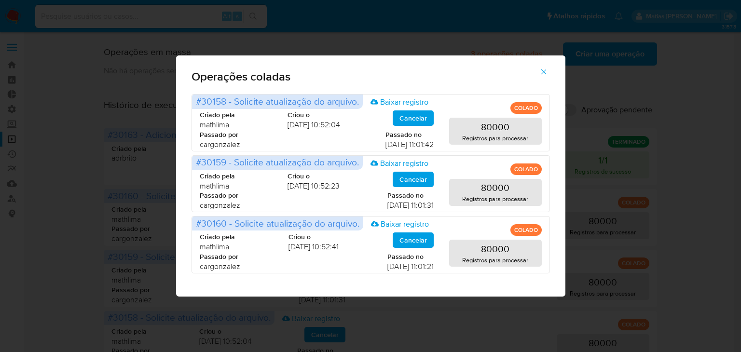
click at [542, 74] on icon "button" at bounding box center [544, 72] width 9 height 9
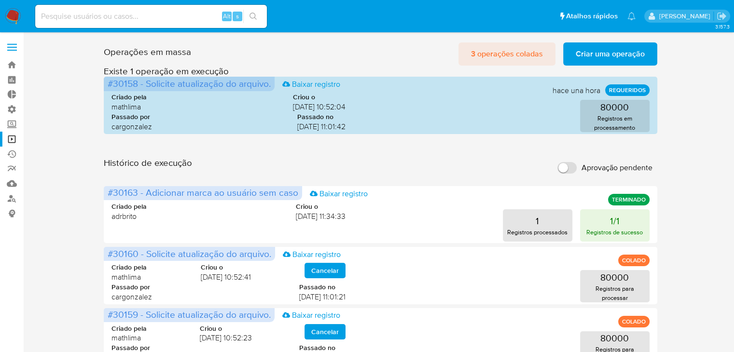
click at [510, 58] on span "3 operações coladas" at bounding box center [507, 53] width 72 height 21
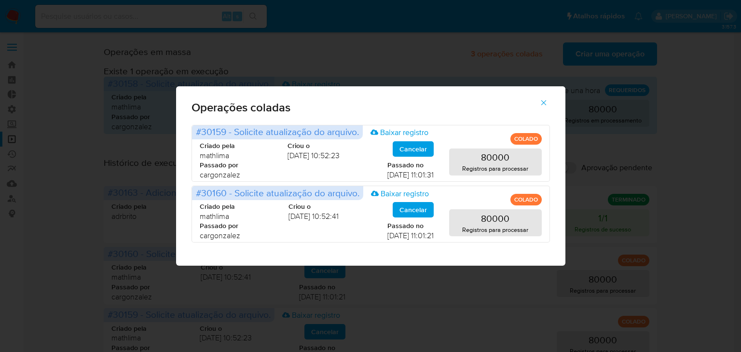
click at [545, 102] on icon "button" at bounding box center [544, 102] width 9 height 9
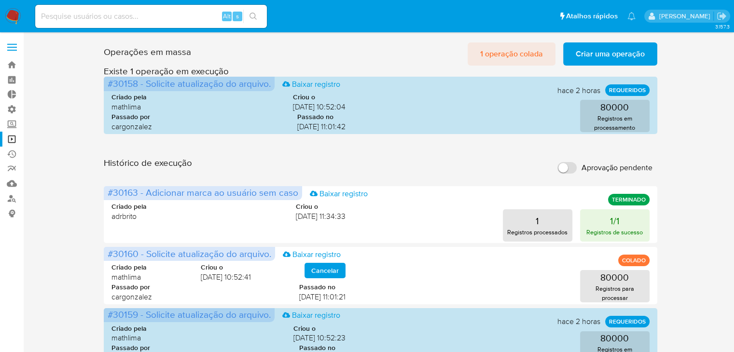
click at [490, 49] on span "1 operação colada" at bounding box center [511, 53] width 63 height 21
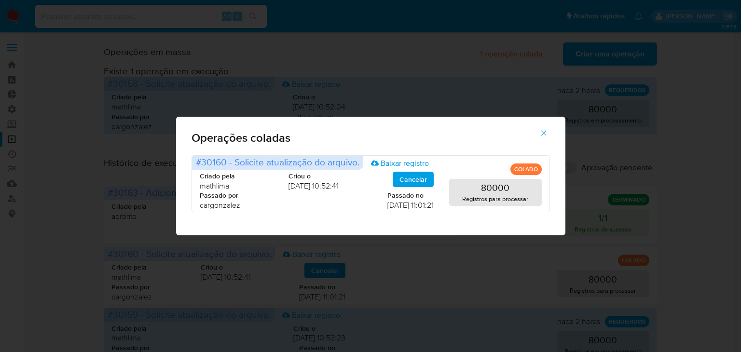
click at [546, 134] on icon "button" at bounding box center [544, 133] width 9 height 9
